Goal: Download file/media

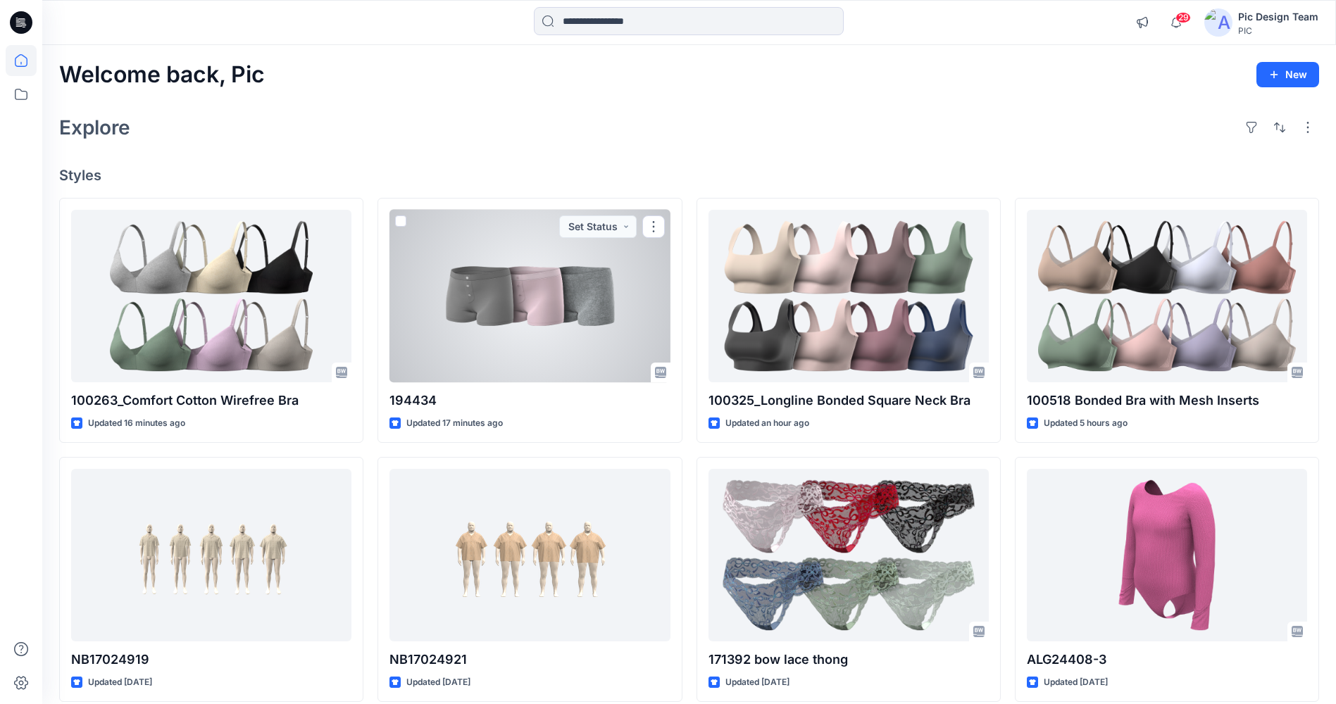
click at [542, 243] on div at bounding box center [530, 296] width 280 height 173
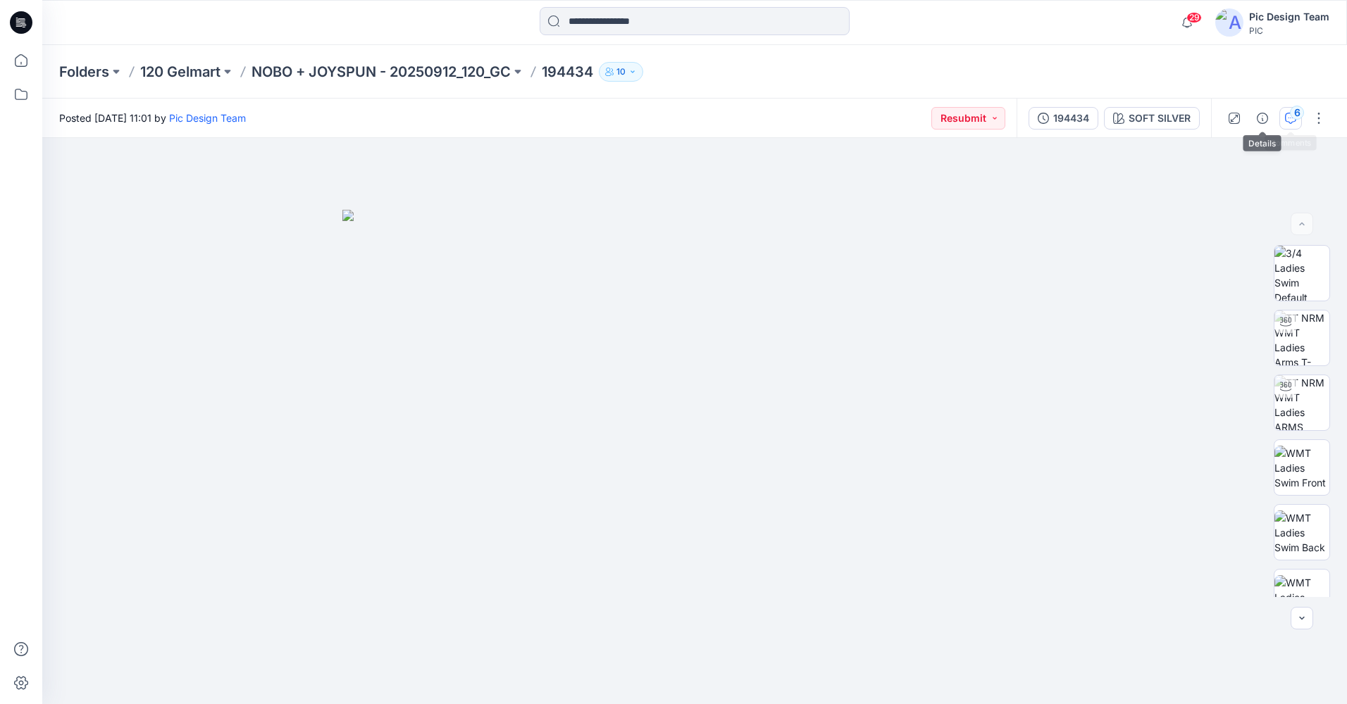
click at [1288, 120] on icon "button" at bounding box center [1290, 118] width 11 height 11
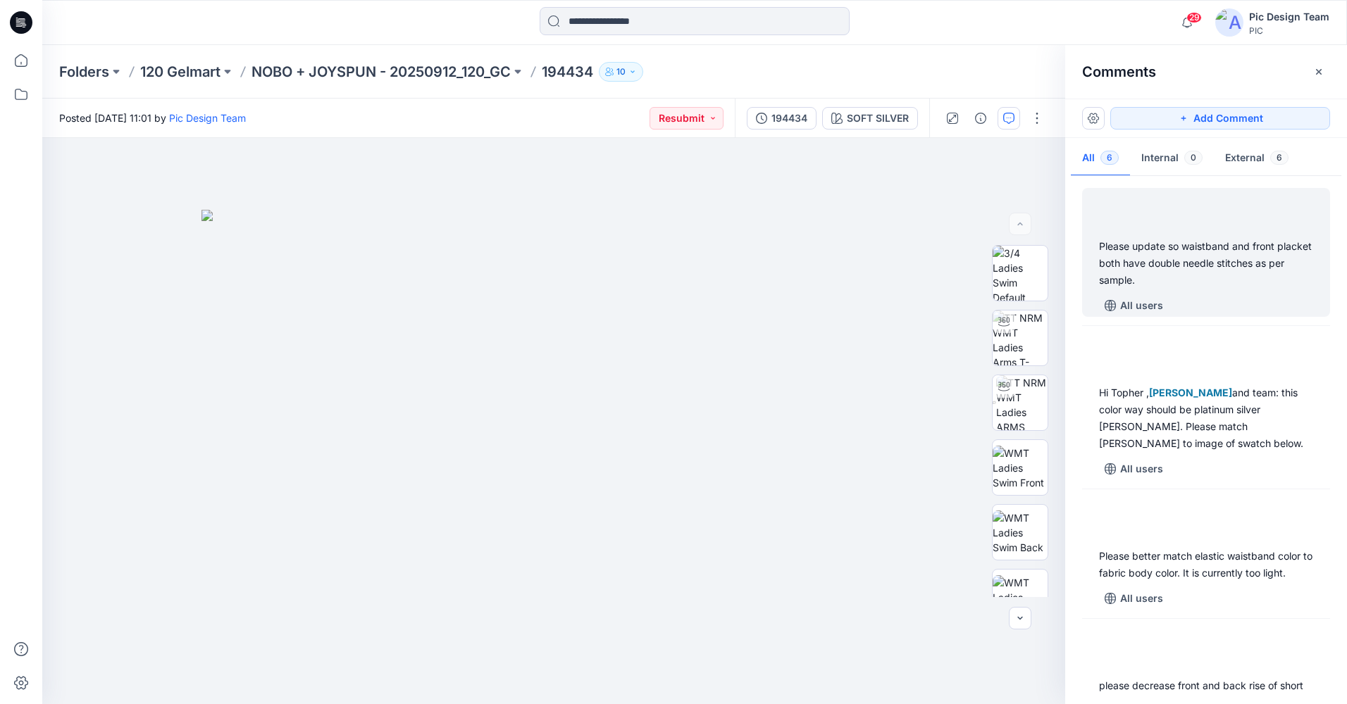
click at [1181, 268] on div "Please update so waistband and front placket both have double needle stitches a…" at bounding box center [1206, 263] width 214 height 51
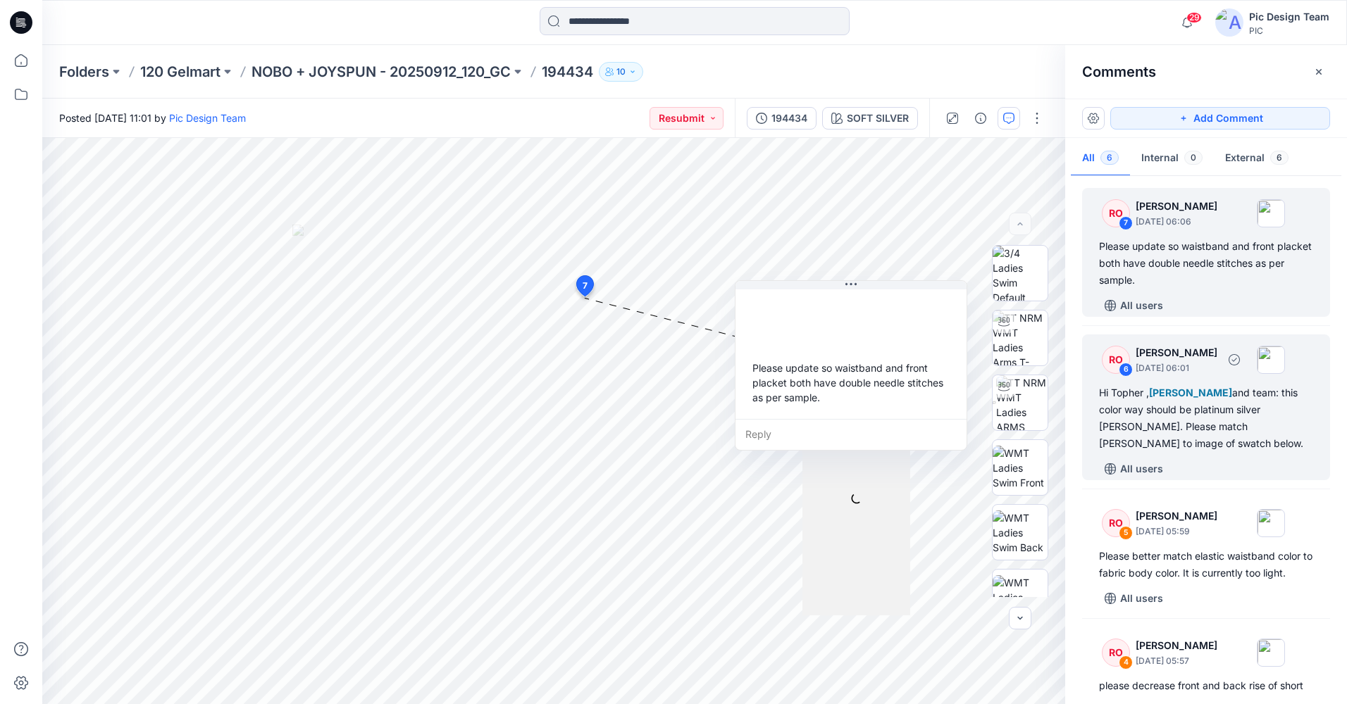
click at [1183, 439] on div "Hi [PERSON_NAME] , [PERSON_NAME] and team: this color way should be platinum si…" at bounding box center [1206, 419] width 214 height 68
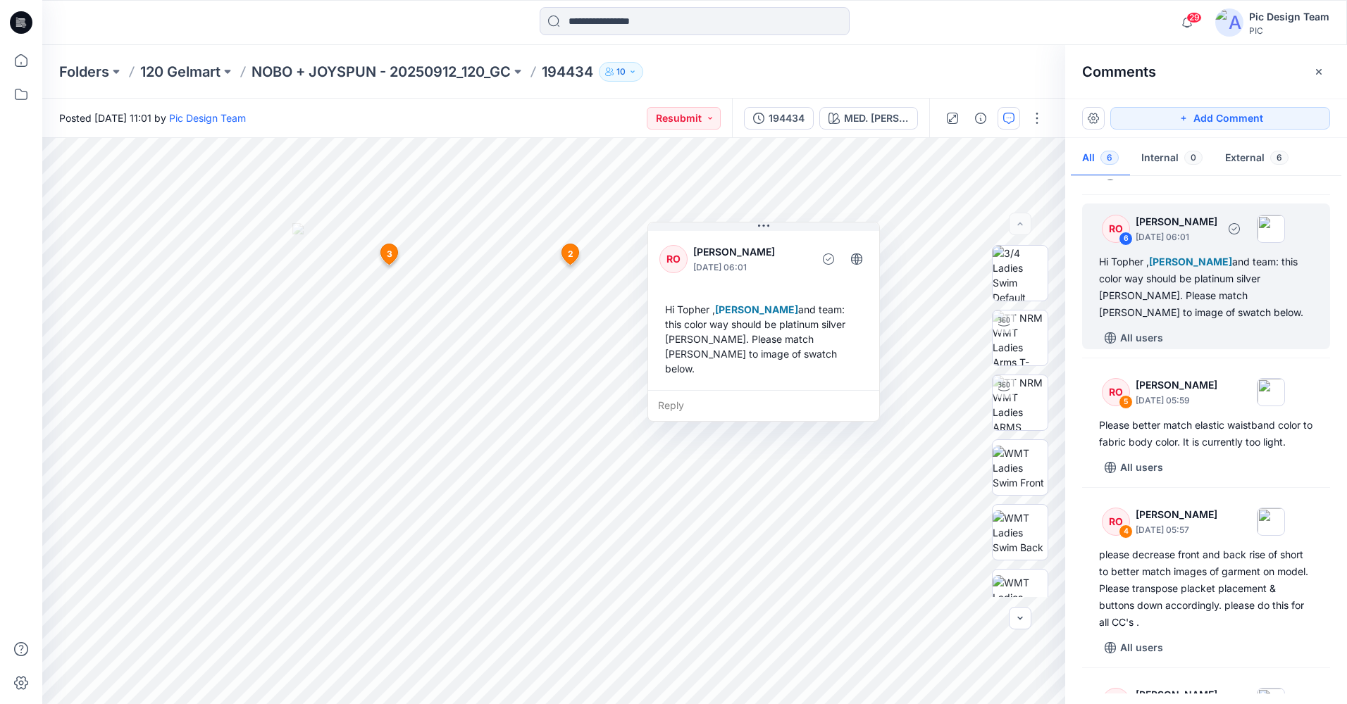
scroll to position [352, 0]
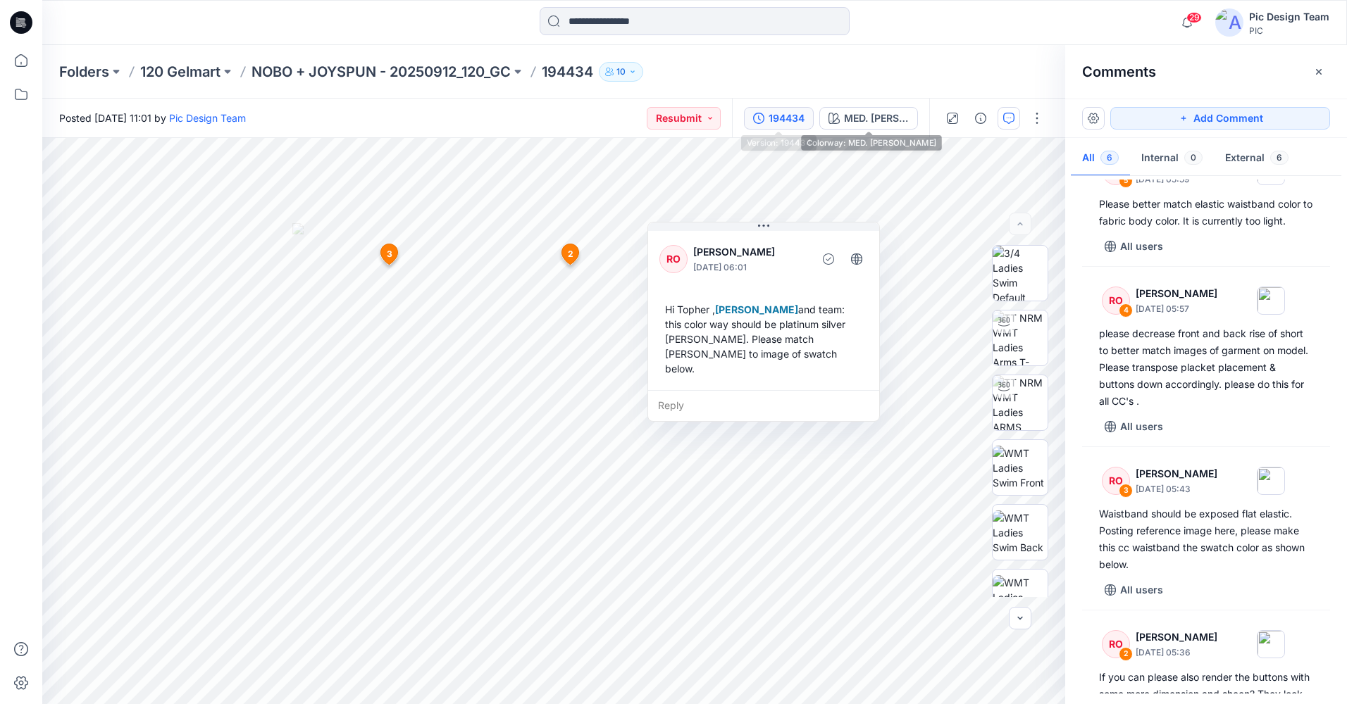
click at [798, 118] on div "194434" at bounding box center [786, 118] width 36 height 15
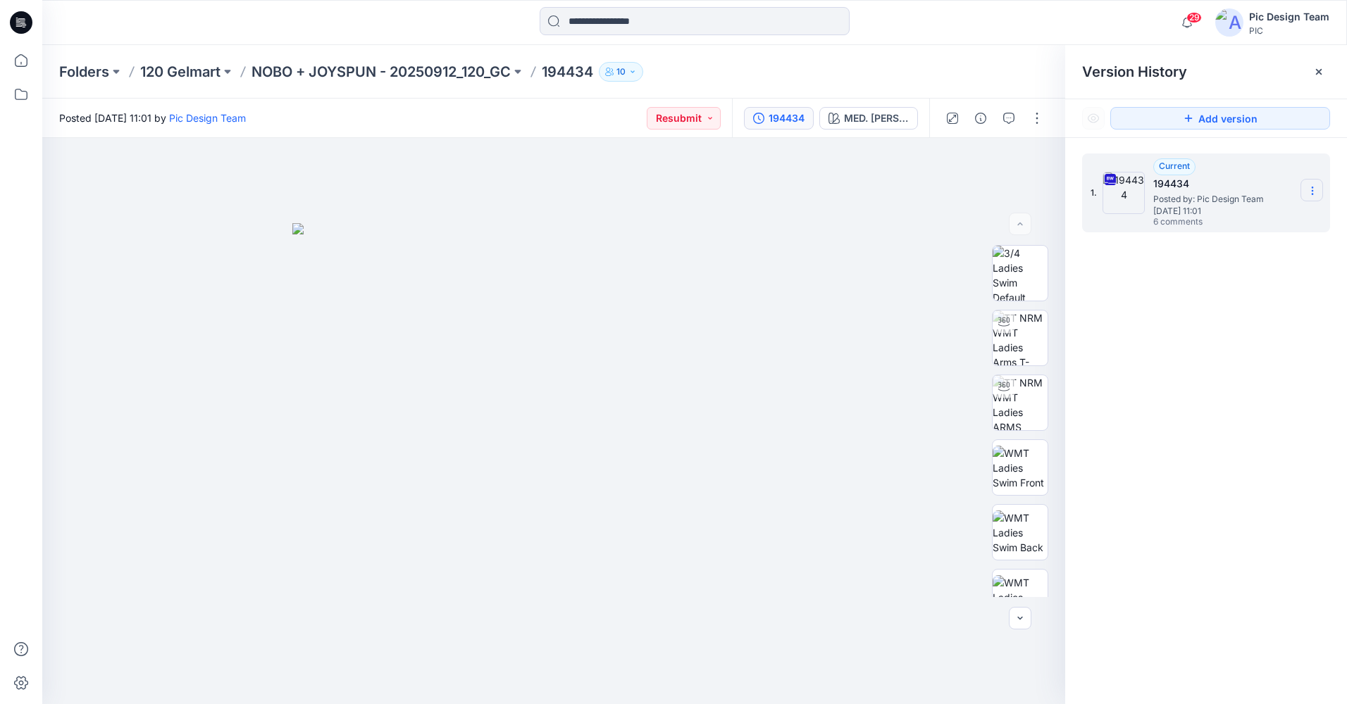
click at [1319, 193] on section at bounding box center [1311, 190] width 23 height 23
click at [1253, 224] on span "Download Source BW File" at bounding box center [1241, 218] width 118 height 17
